Goal: Task Accomplishment & Management: Complete application form

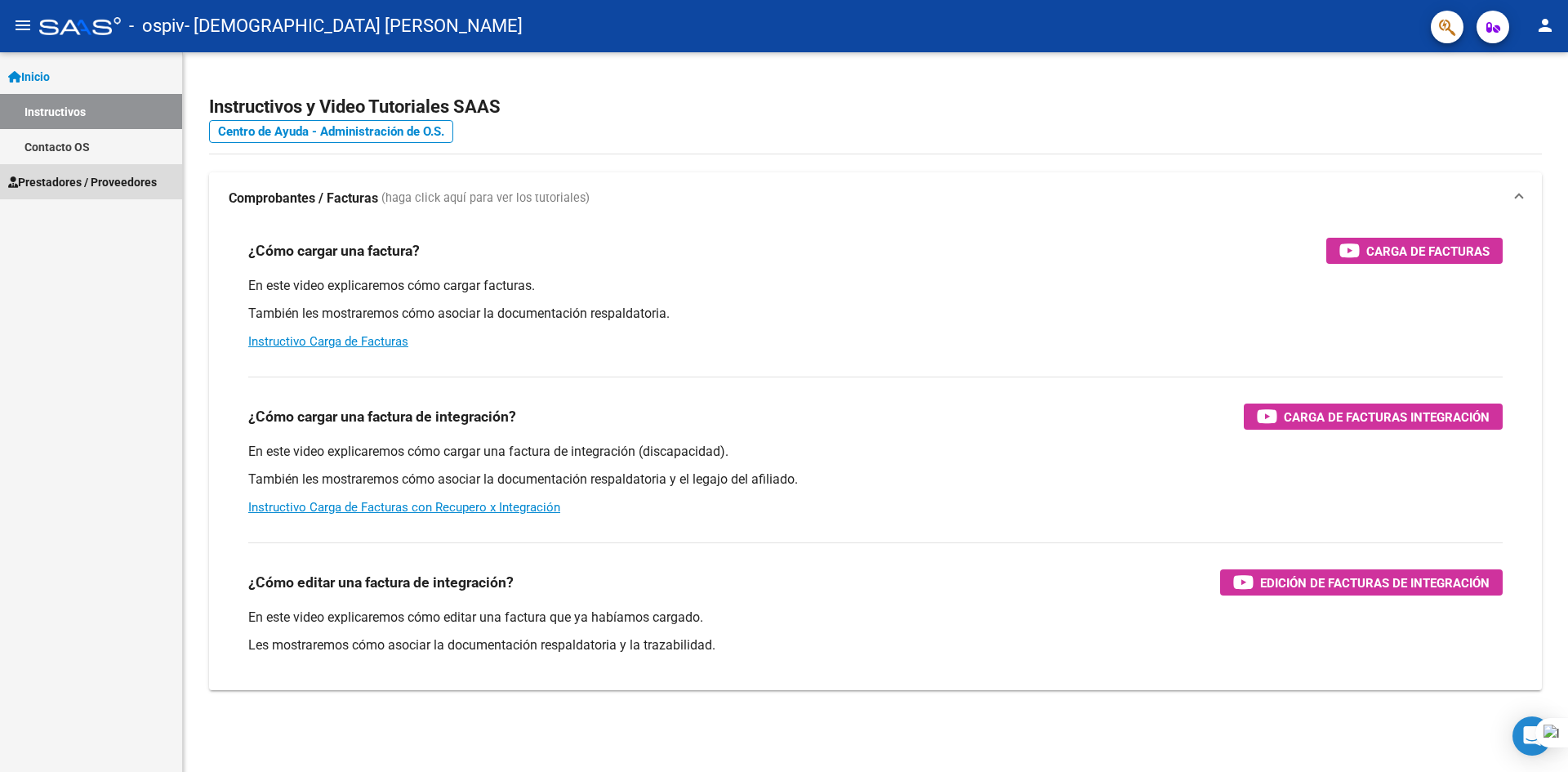
click at [74, 181] on span "Prestadores / Proveedores" at bounding box center [83, 182] width 149 height 18
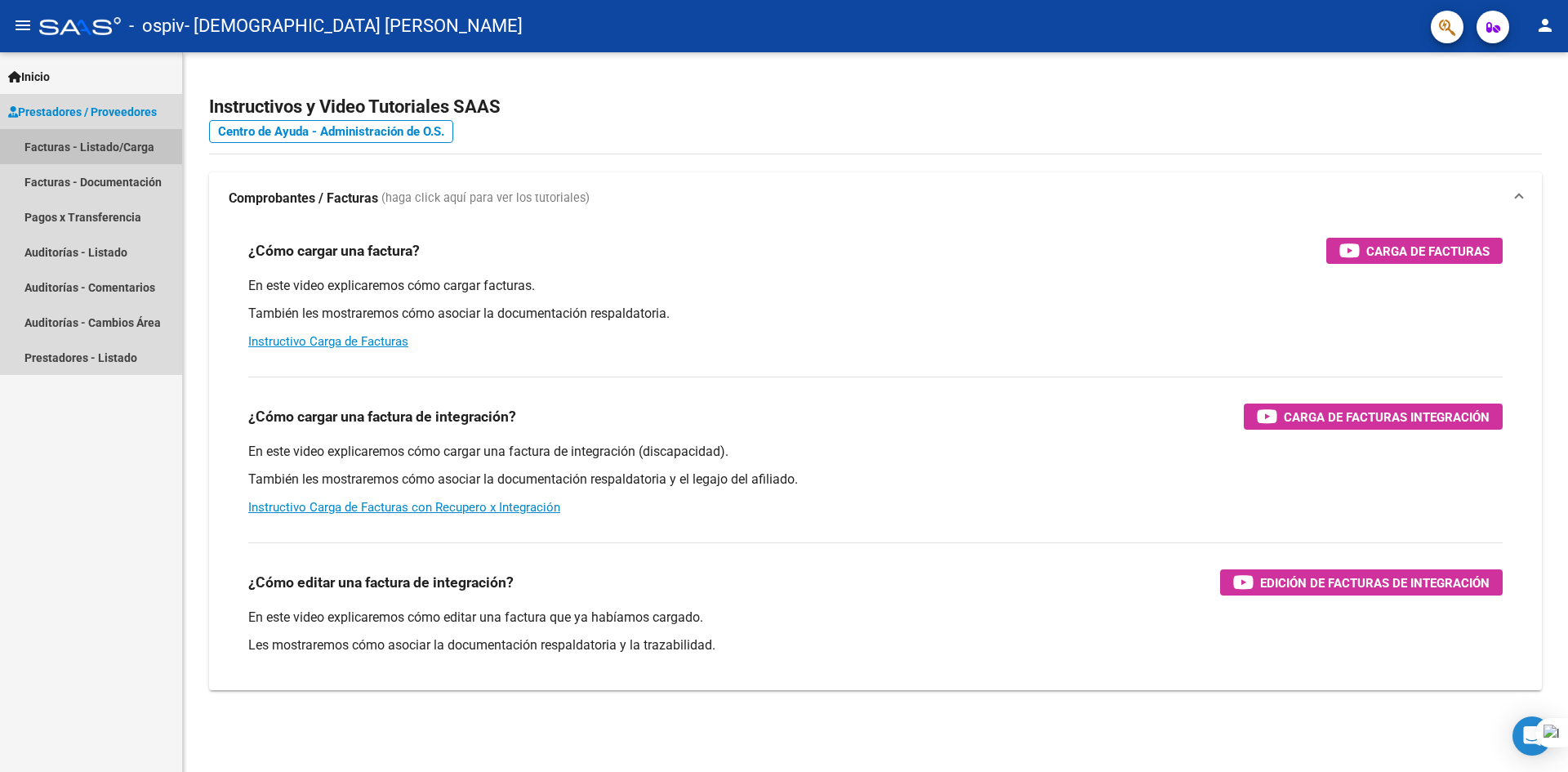
click at [79, 144] on link "Facturas - Listado/Carga" at bounding box center [91, 146] width 182 height 35
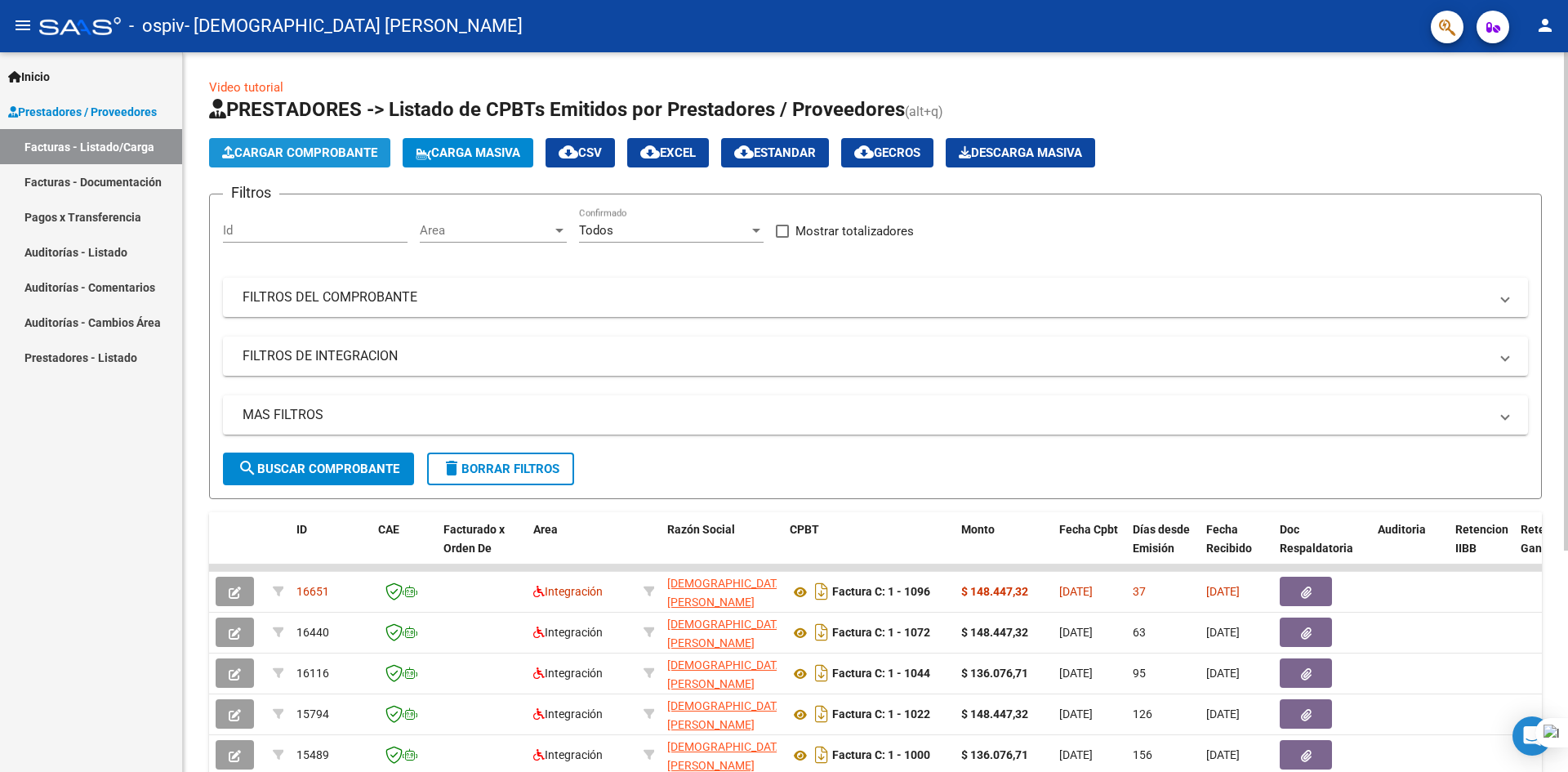
click at [303, 156] on span "Cargar Comprobante" at bounding box center [300, 152] width 155 height 14
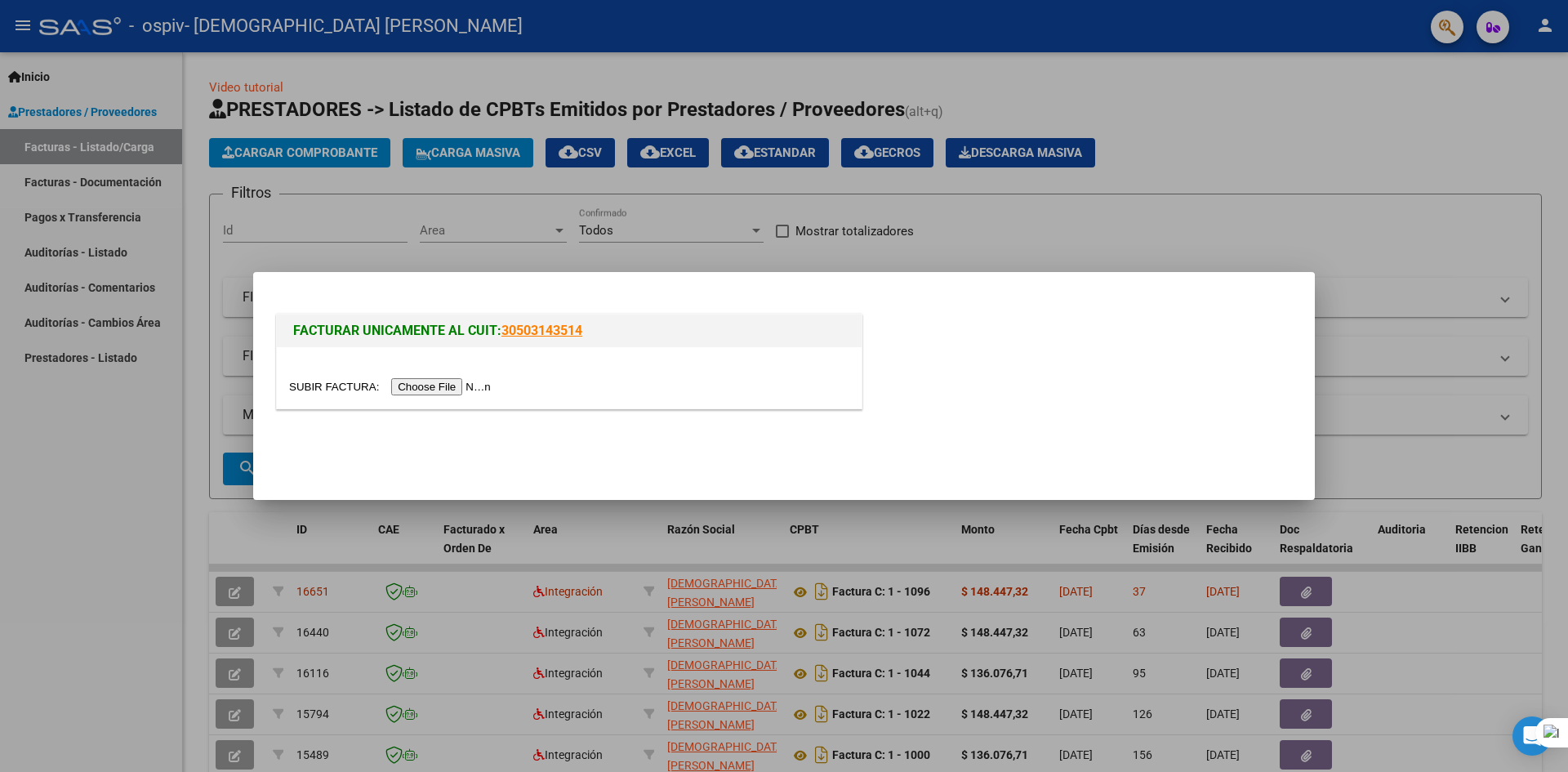
click at [421, 386] on input "file" at bounding box center [392, 386] width 206 height 17
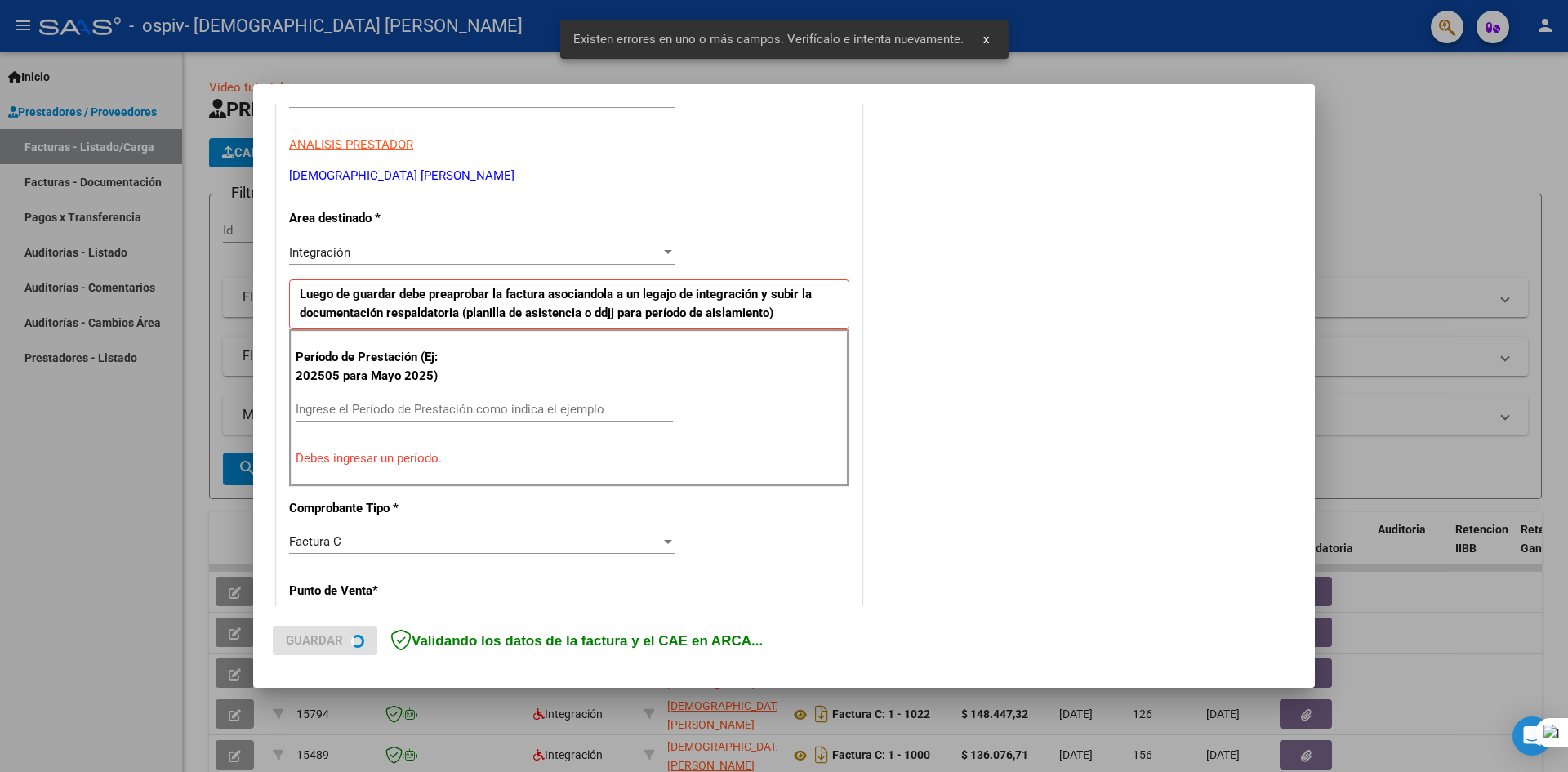
scroll to position [288, 0]
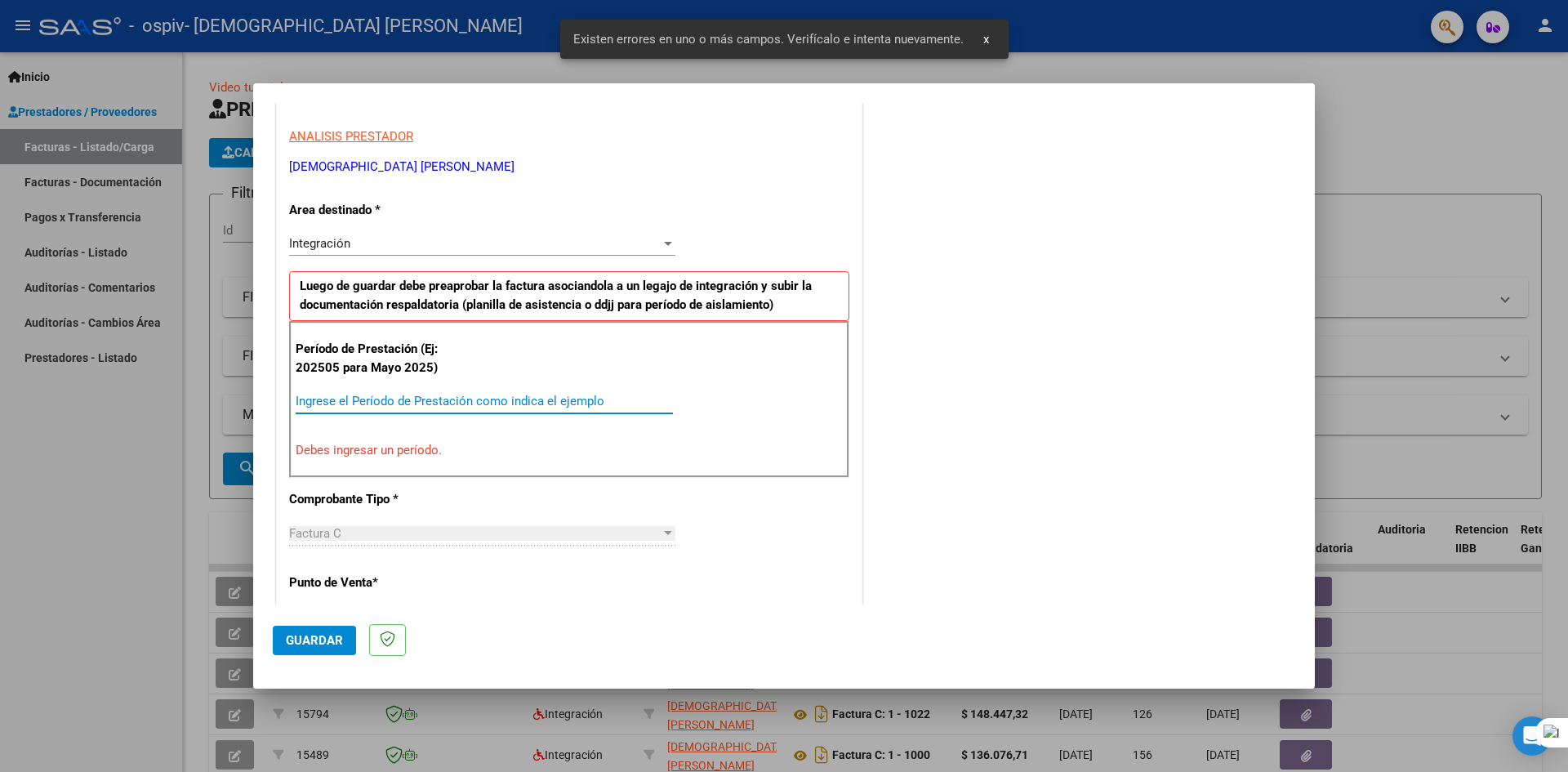
click at [354, 403] on input "Ingrese el Período de Prestación como indica el ejemplo" at bounding box center [484, 401] width 378 height 14
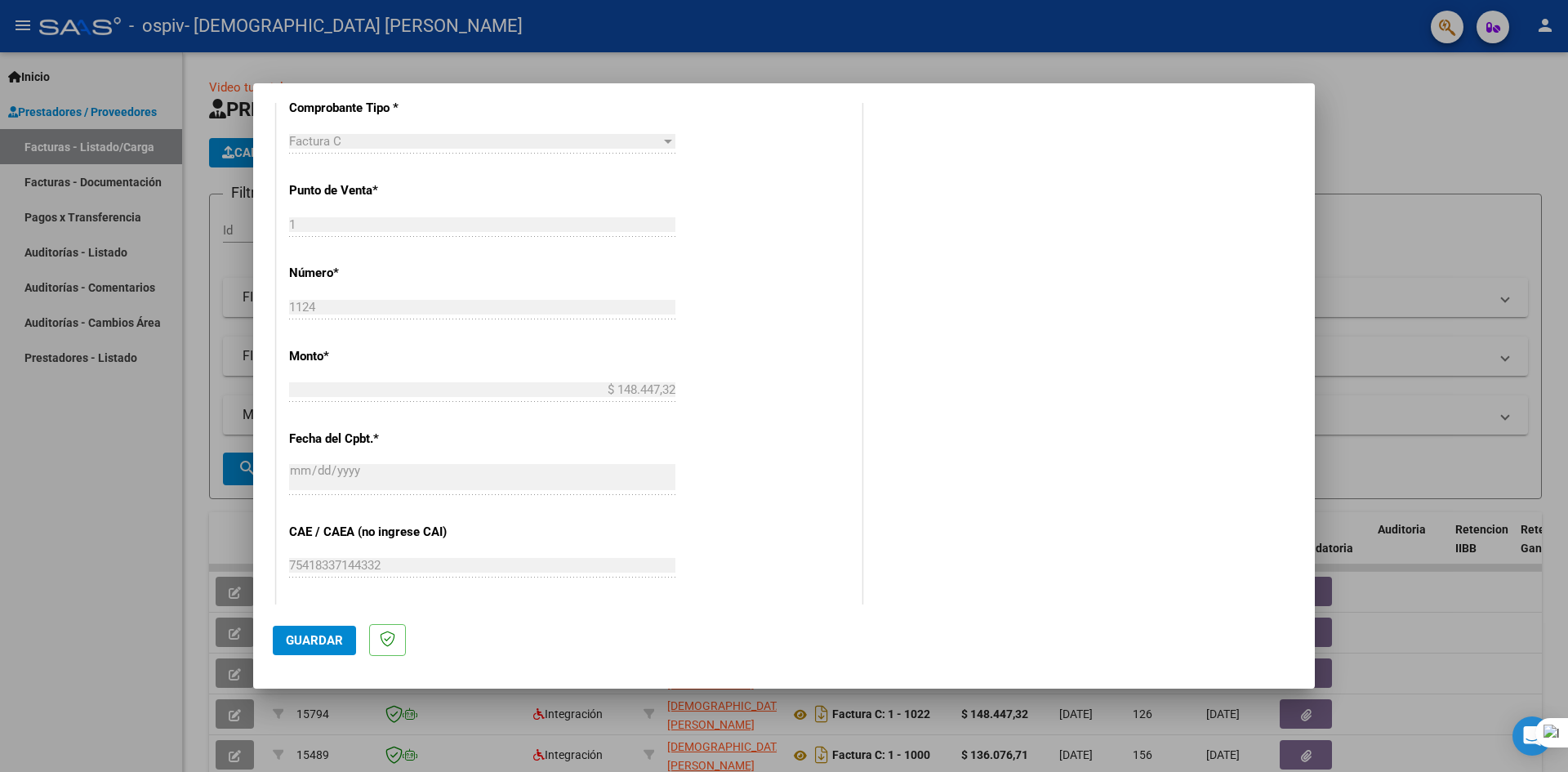
scroll to position [936, 0]
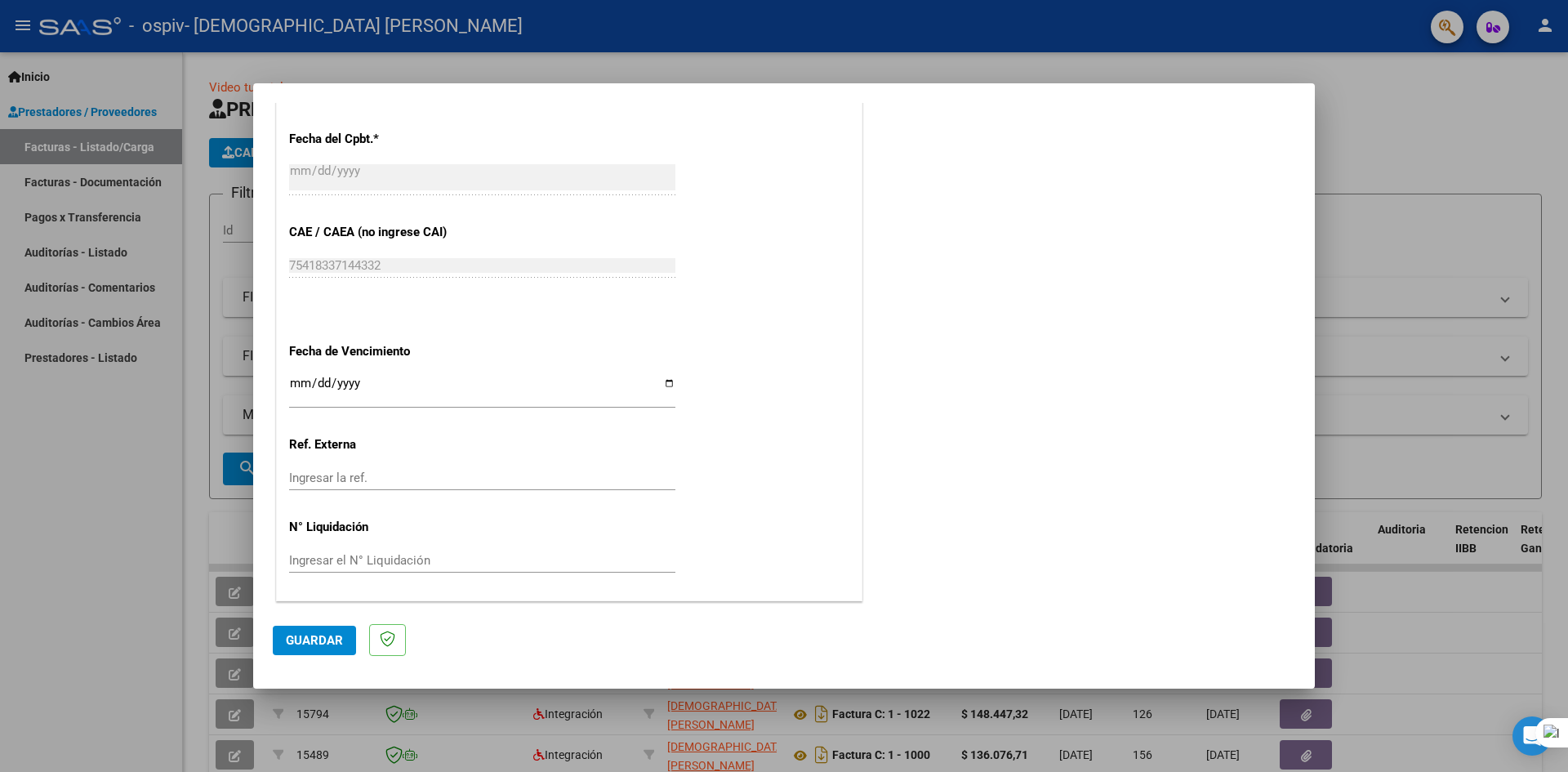
type input "202509"
click at [323, 638] on span "Guardar" at bounding box center [315, 640] width 57 height 14
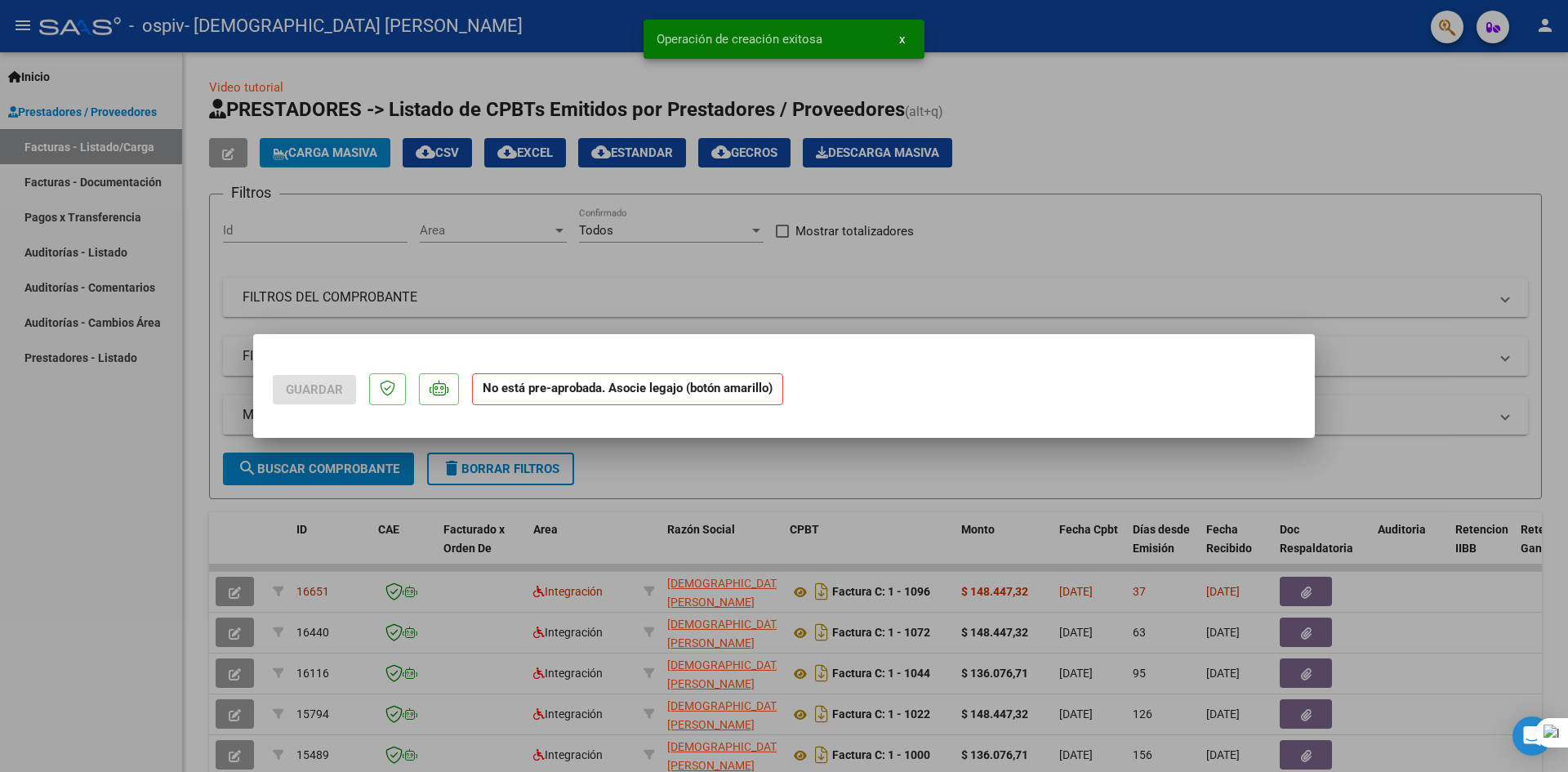
scroll to position [0, 0]
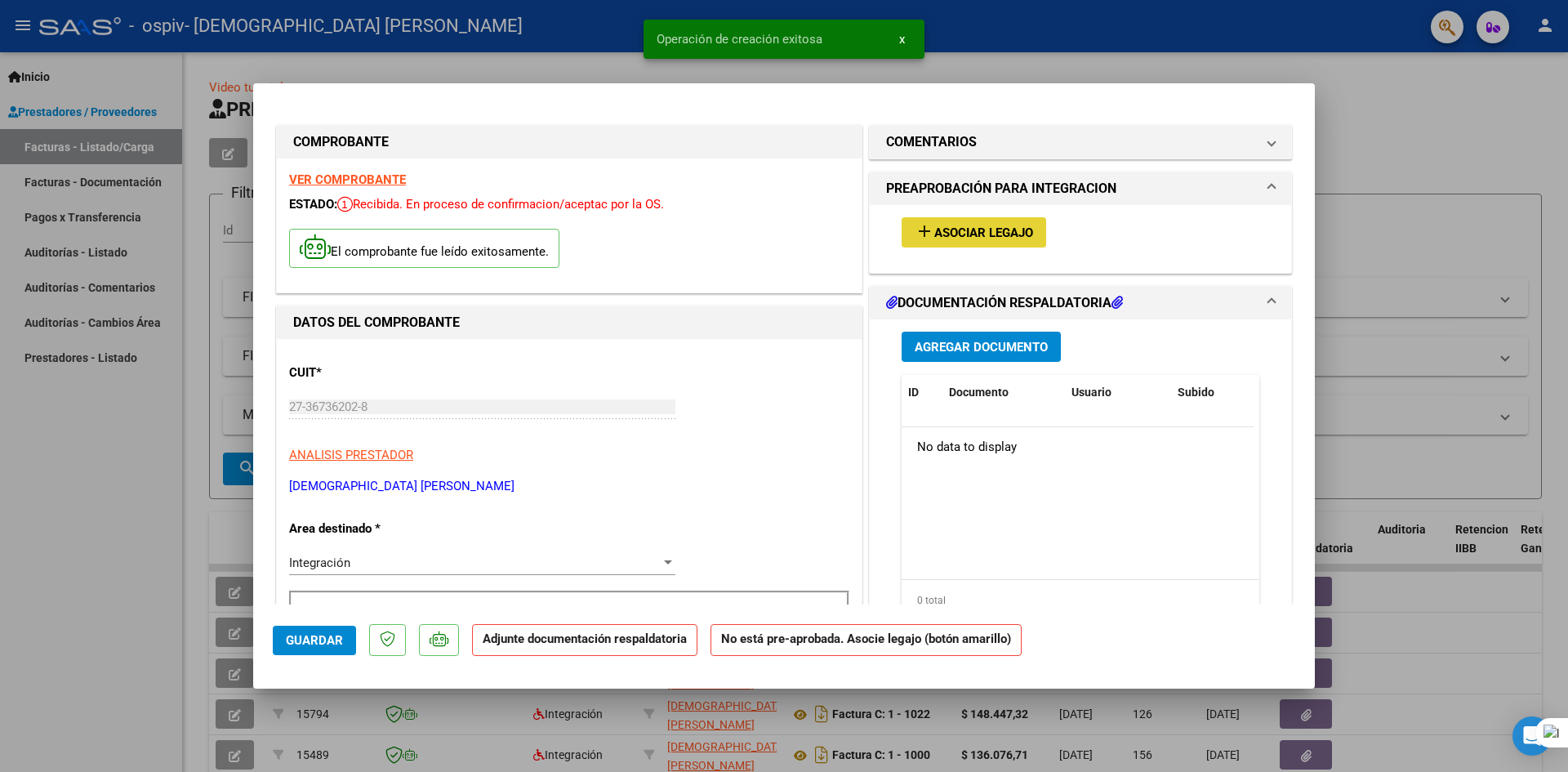
click at [985, 230] on span "Asociar Legajo" at bounding box center [984, 232] width 99 height 14
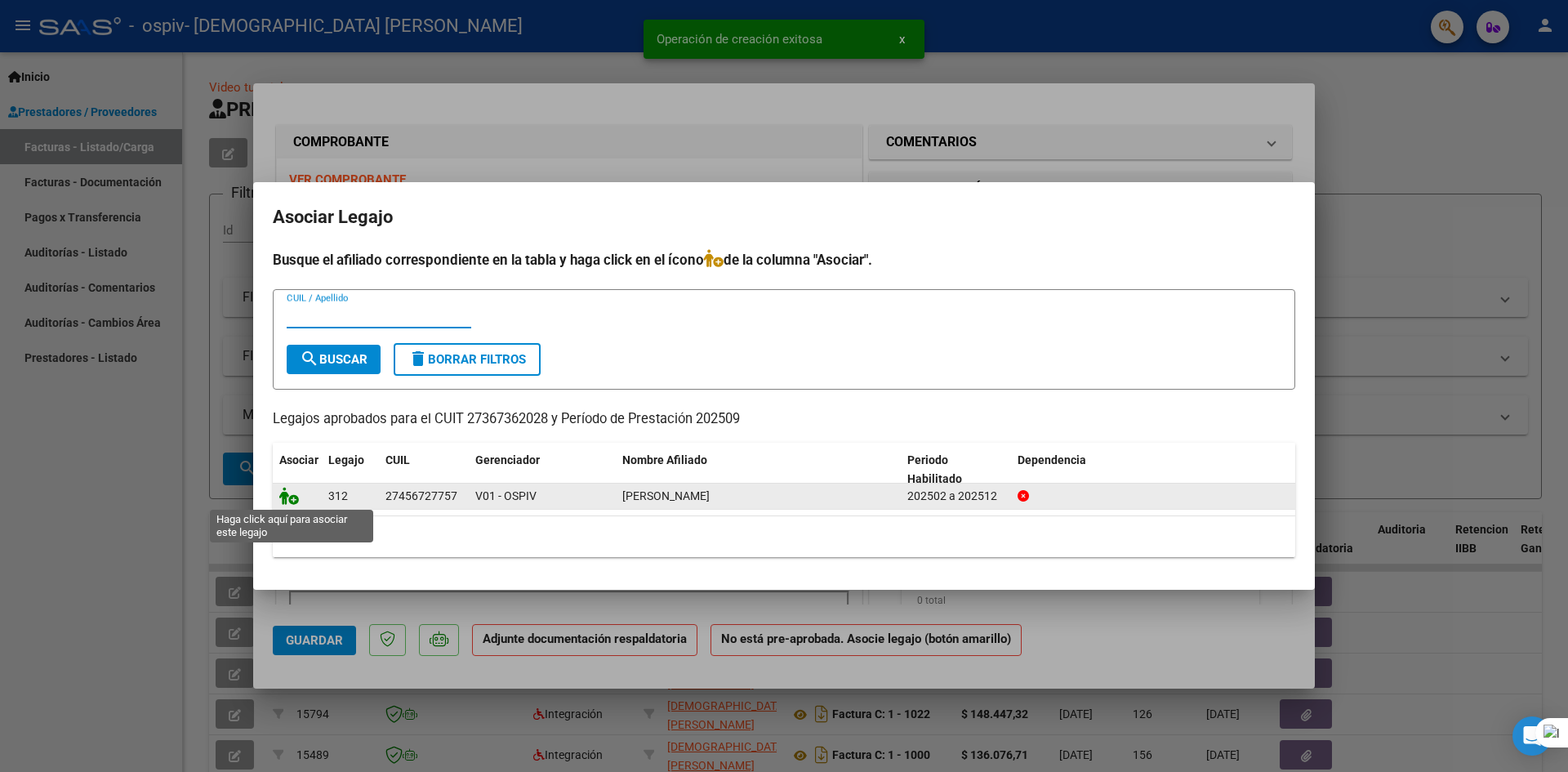
click at [288, 498] on icon at bounding box center [289, 496] width 20 height 18
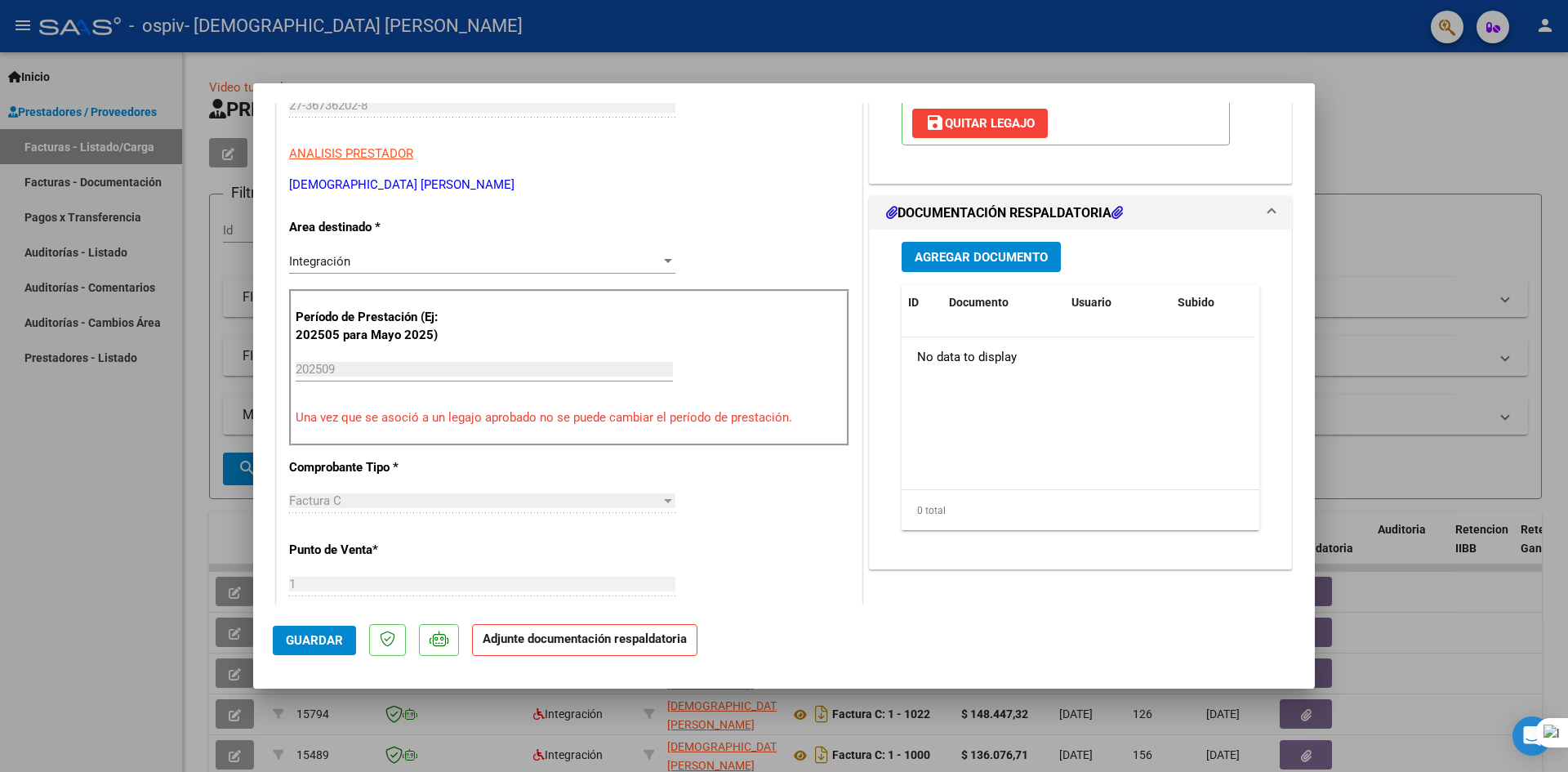
scroll to position [299, 0]
click at [1002, 259] on span "Agregar Documento" at bounding box center [981, 258] width 133 height 14
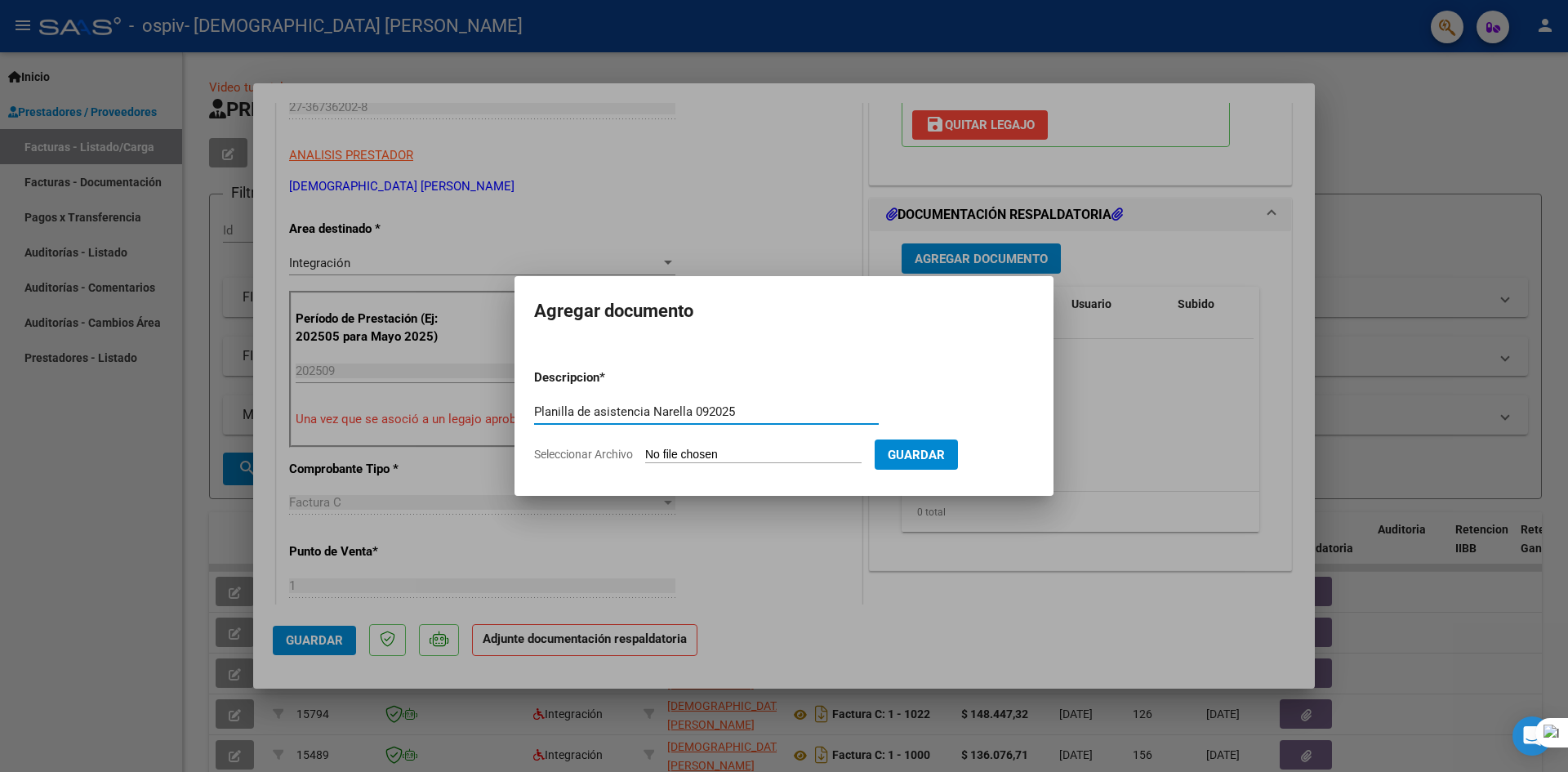
type input "Planilla de asistencia Narella 092025"
click at [691, 455] on input "Seleccionar Archivo" at bounding box center [753, 455] width 216 height 15
type input "C:\fakepath\Asist Narella 092025.pdf"
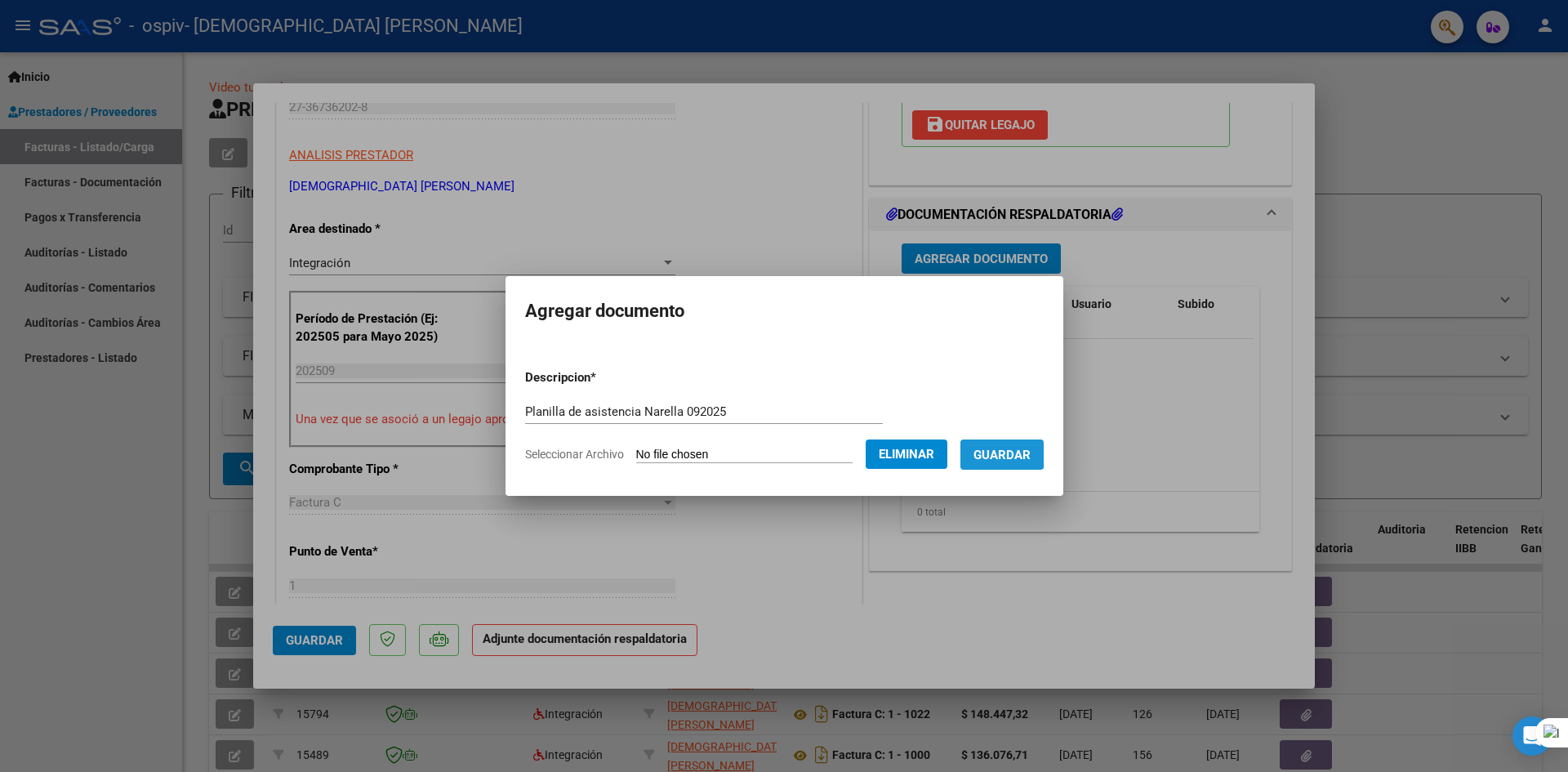
click at [998, 452] on span "Guardar" at bounding box center [1002, 455] width 57 height 14
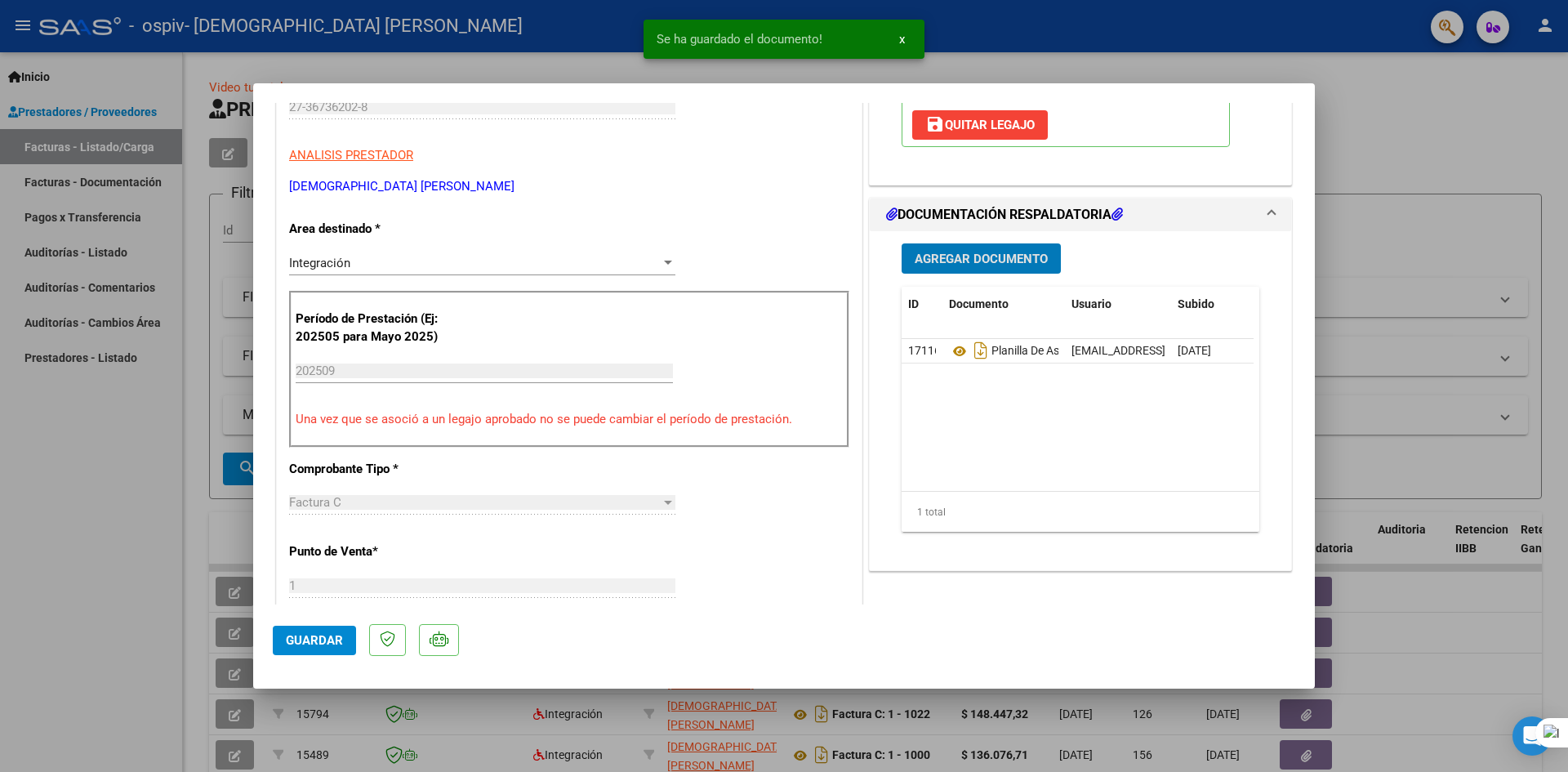
click at [956, 266] on button "Agregar Documento" at bounding box center [981, 258] width 160 height 30
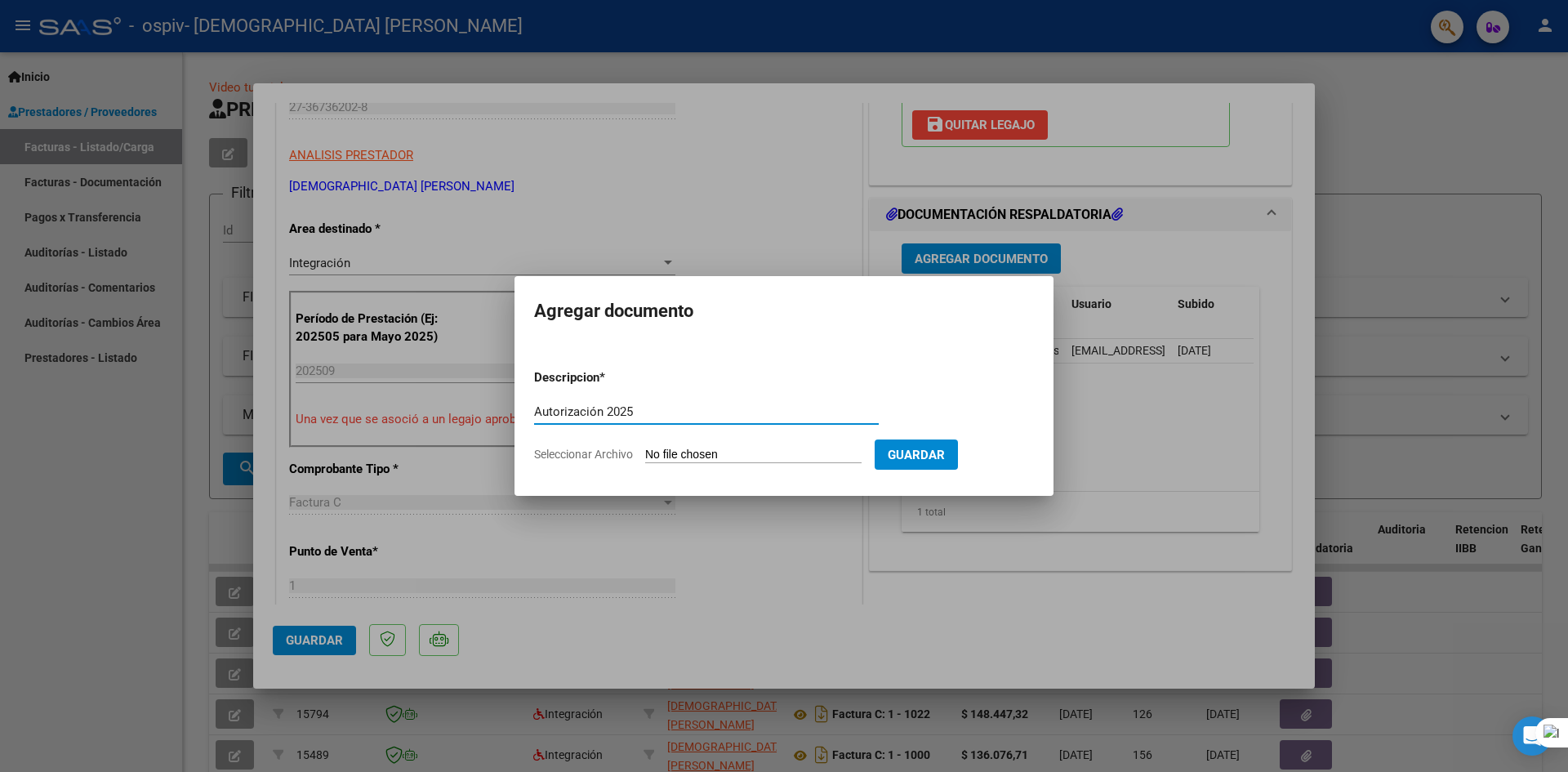
type input "Autorización 2025"
click at [760, 453] on input "Seleccionar Archivo" at bounding box center [753, 455] width 216 height 15
type input "C:\fakepath\ROJAS NARELLA KINESIO 2025.pdf"
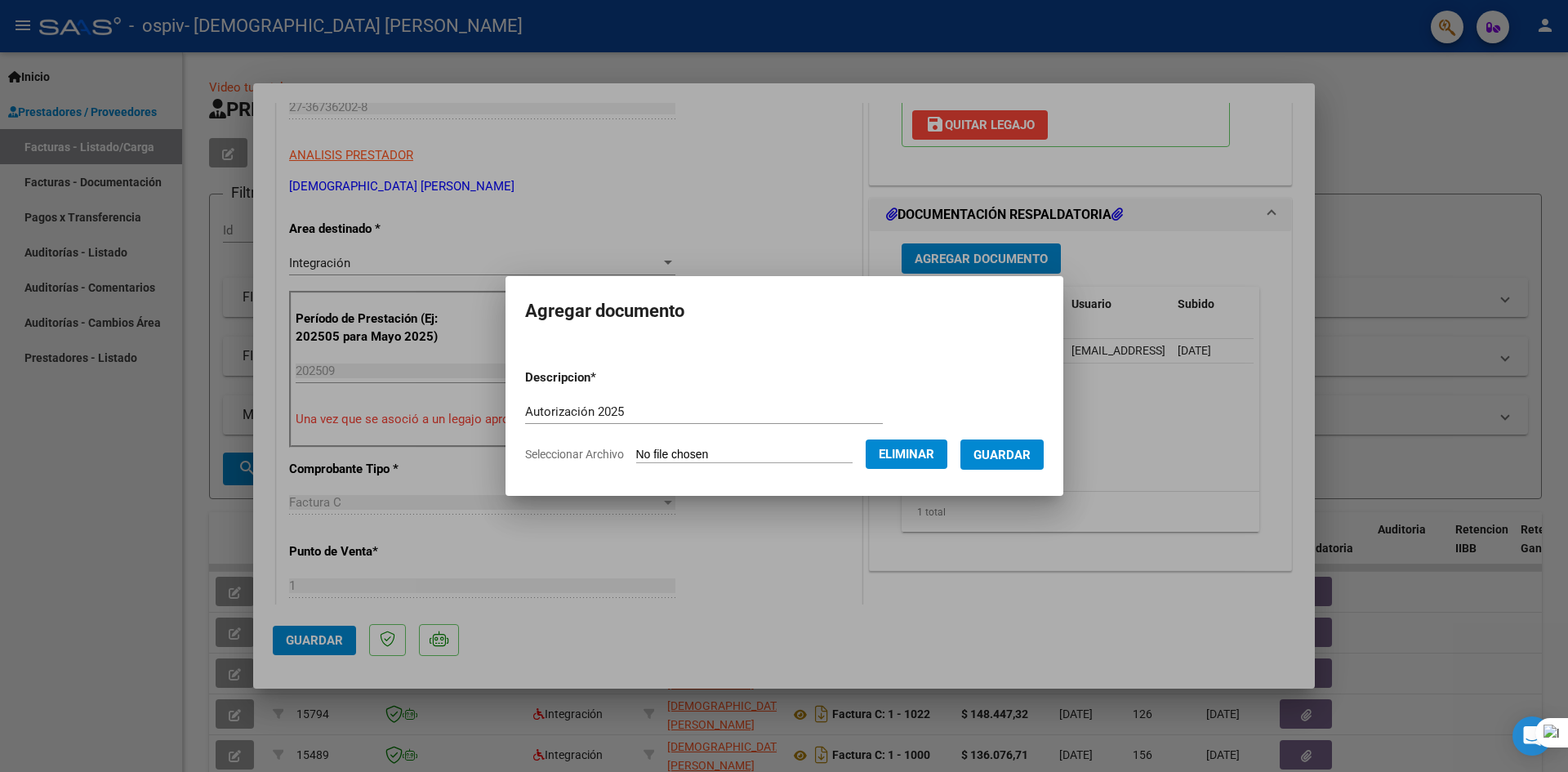
click at [1018, 450] on span "Guardar" at bounding box center [1002, 455] width 57 height 14
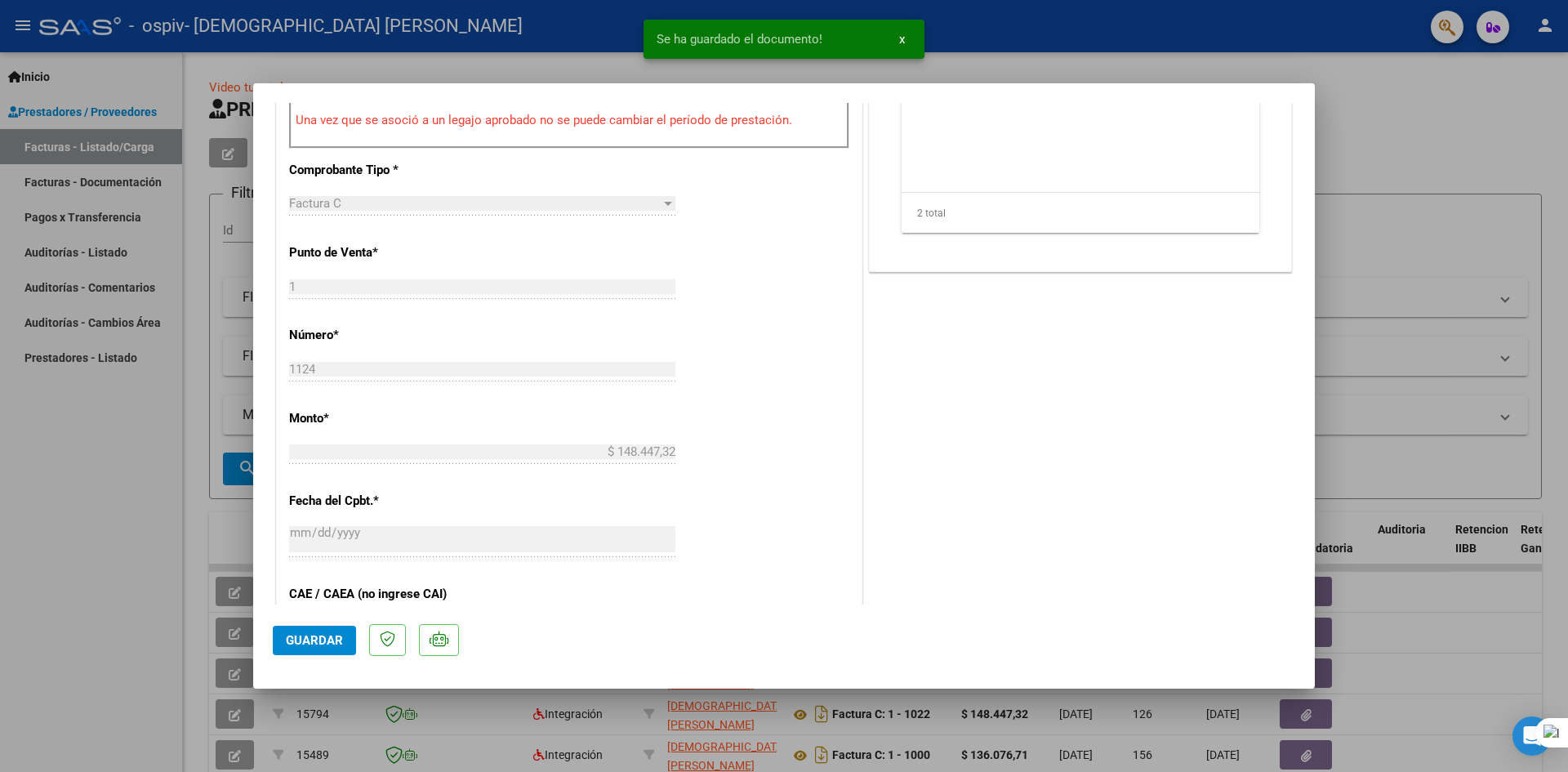
scroll to position [898, 0]
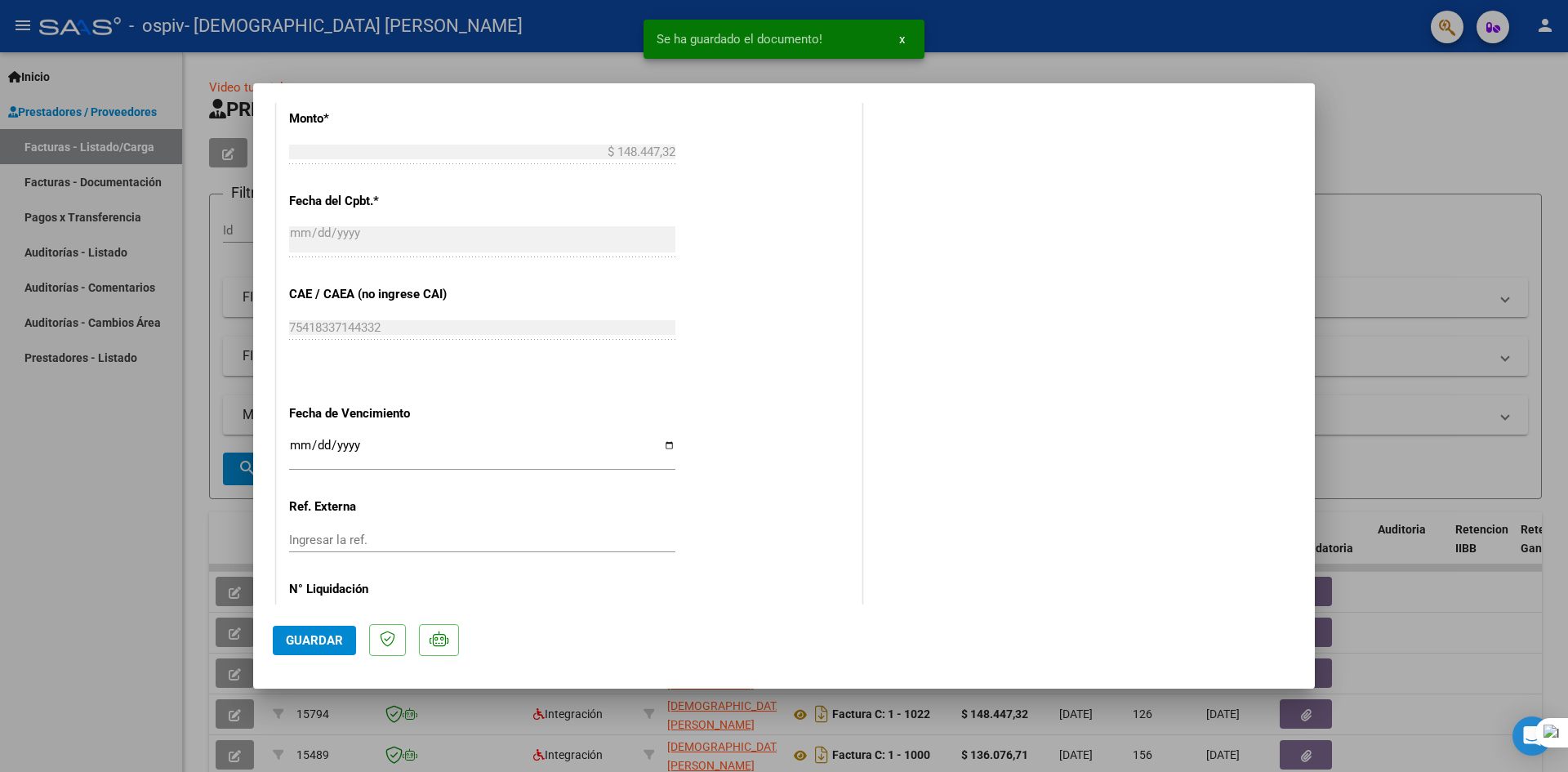
click at [330, 643] on span "Guardar" at bounding box center [315, 640] width 57 height 14
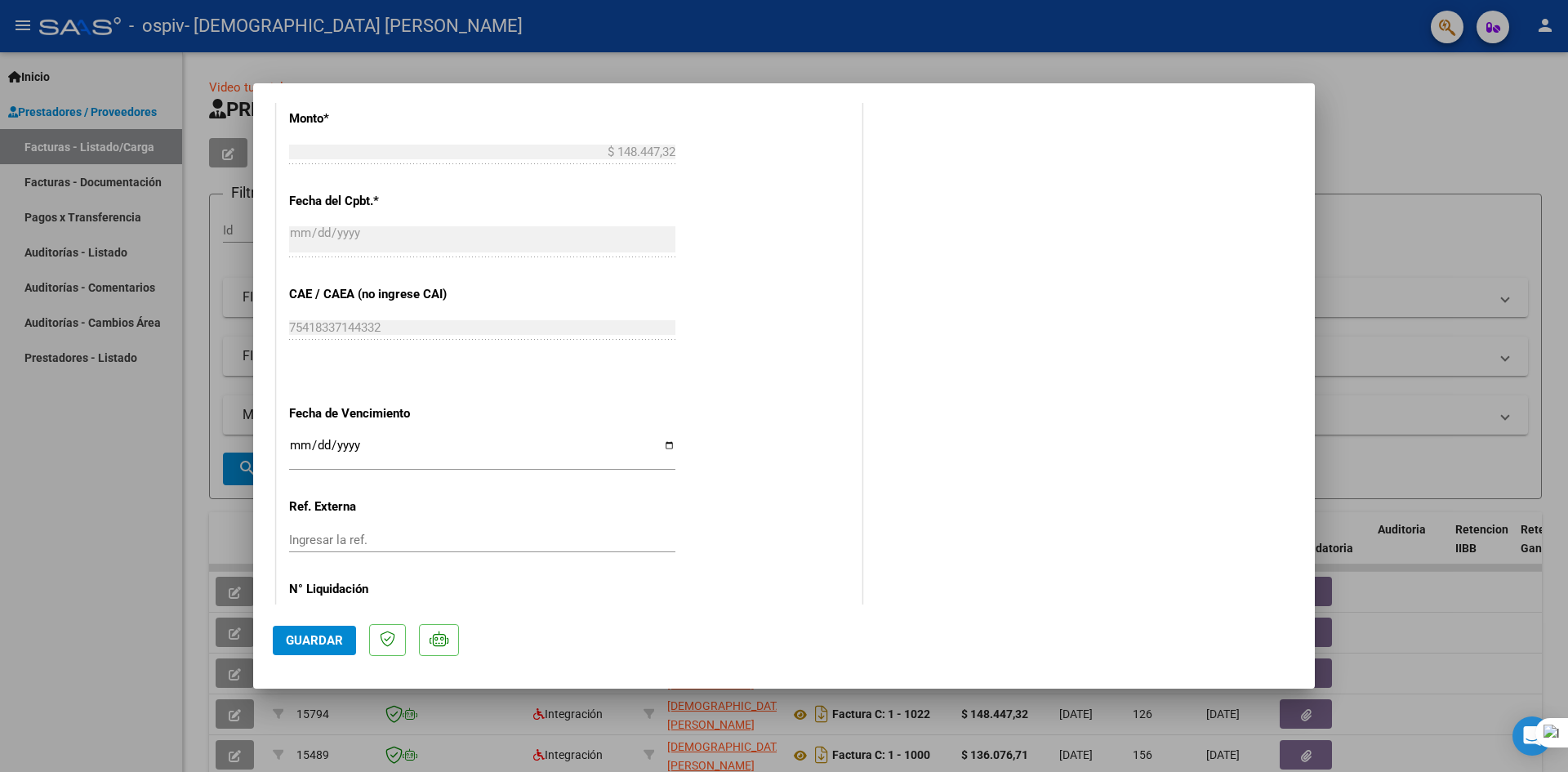
click at [1416, 87] on div at bounding box center [784, 386] width 1568 height 772
type input "$ 0,00"
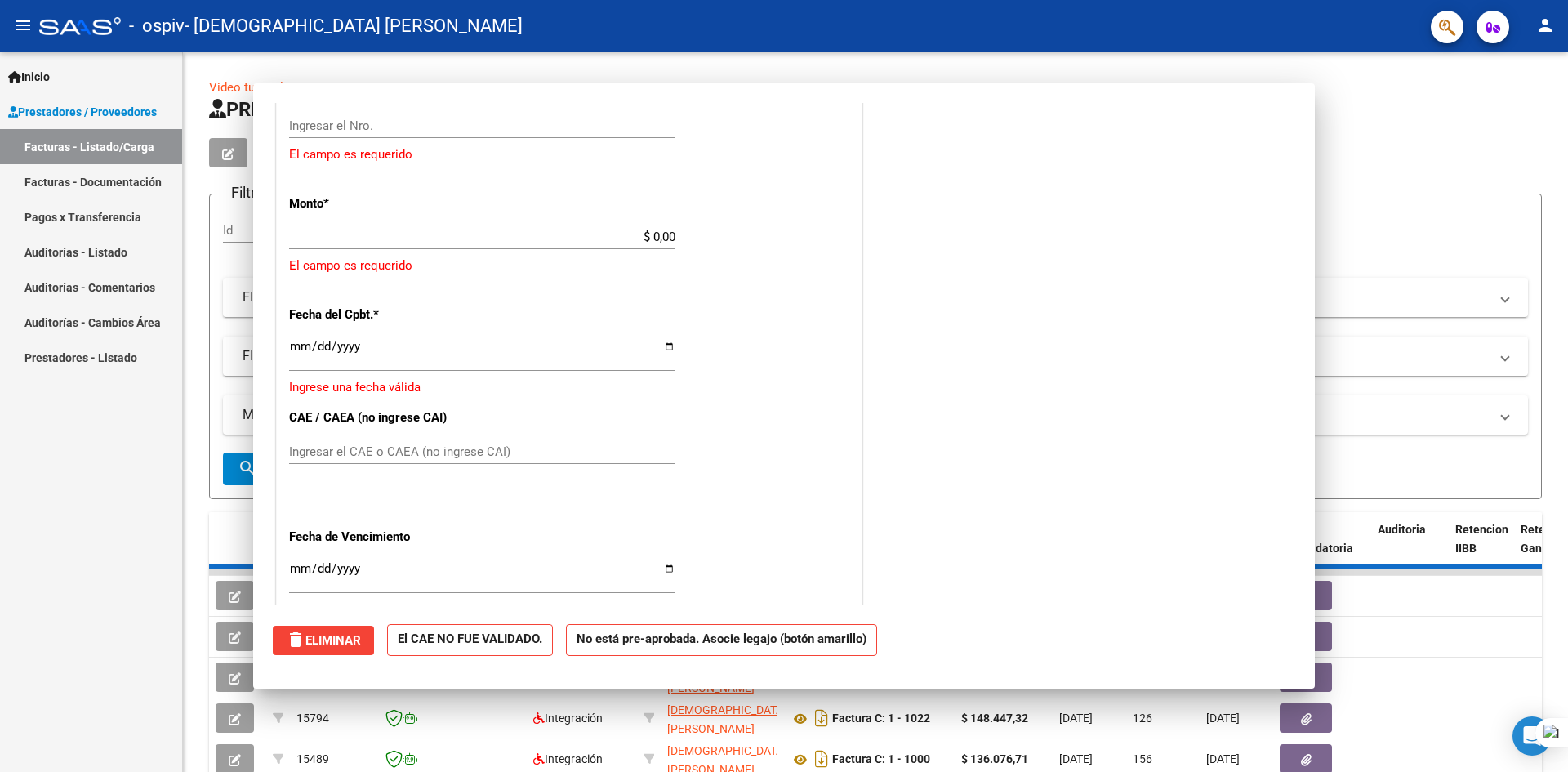
scroll to position [0, 0]
